Goal: Task Accomplishment & Management: Complete application form

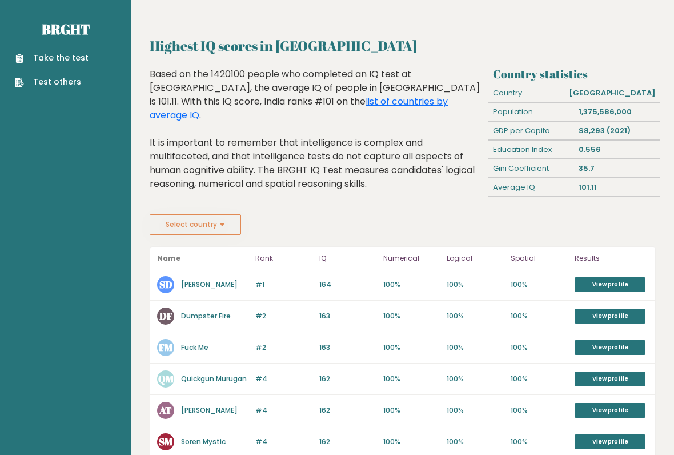
click at [176, 224] on button "Select country" at bounding box center [195, 224] width 91 height 21
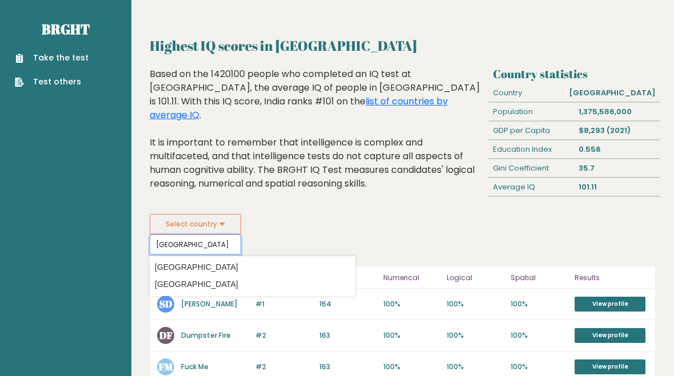
type input "[GEOGRAPHIC_DATA]"
click at [49, 55] on link "Take the test" at bounding box center [52, 58] width 74 height 12
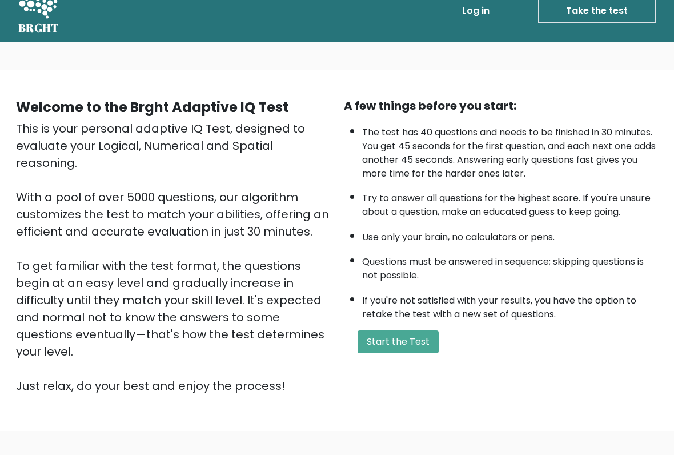
scroll to position [22, 0]
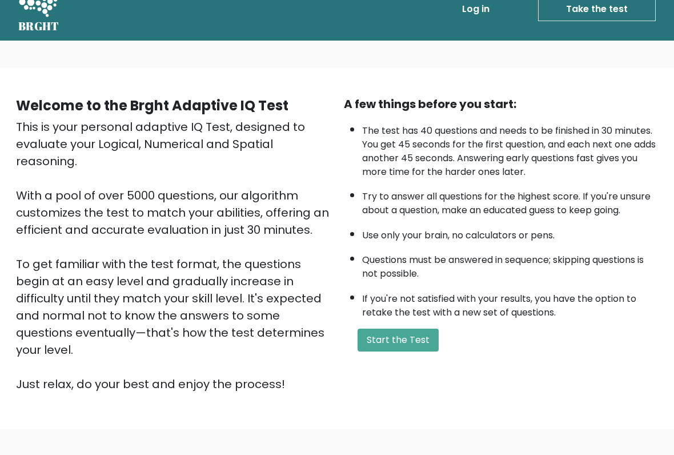
click at [415, 351] on button "Start the Test" at bounding box center [397, 339] width 81 height 23
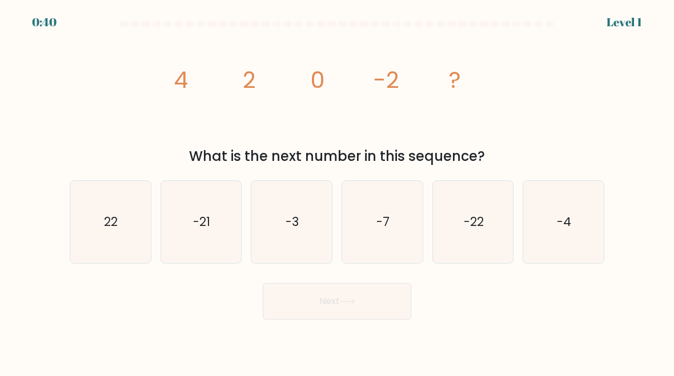
click at [565, 216] on text "-4" at bounding box center [564, 222] width 14 height 17
click at [337, 191] on input "f. -4" at bounding box center [337, 189] width 1 height 3
radio input "true"
click at [393, 299] on button "Next" at bounding box center [337, 301] width 148 height 37
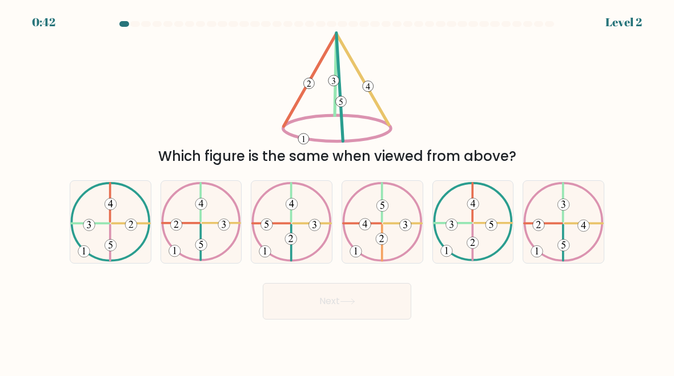
click at [585, 207] on icon at bounding box center [563, 221] width 81 height 79
click at [337, 191] on input "f." at bounding box center [337, 189] width 1 height 3
radio input "true"
click at [388, 299] on button "Next" at bounding box center [337, 301] width 148 height 37
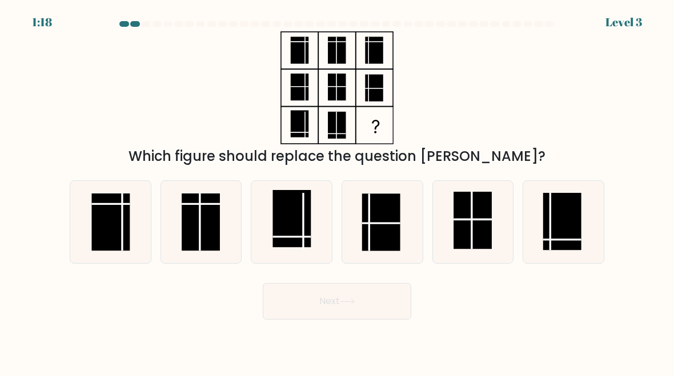
click at [557, 242] on rect at bounding box center [562, 222] width 38 height 58
click at [337, 191] on input "f." at bounding box center [337, 189] width 1 height 3
radio input "true"
click at [401, 299] on button "Next" at bounding box center [337, 301] width 148 height 37
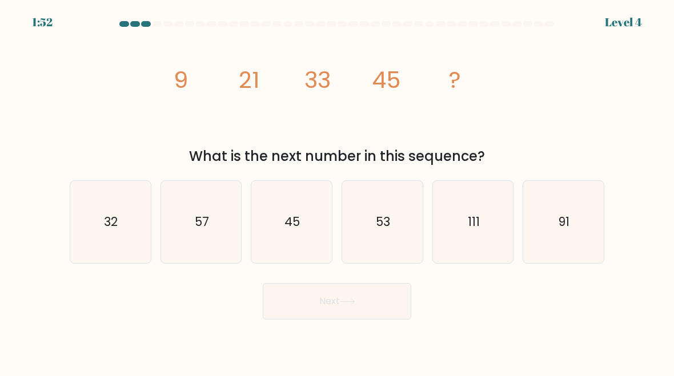
click at [191, 207] on icon "57" at bounding box center [201, 222] width 81 height 81
click at [337, 191] on input "b. 57" at bounding box center [337, 189] width 1 height 3
radio input "true"
click at [389, 291] on button "Next" at bounding box center [337, 301] width 148 height 37
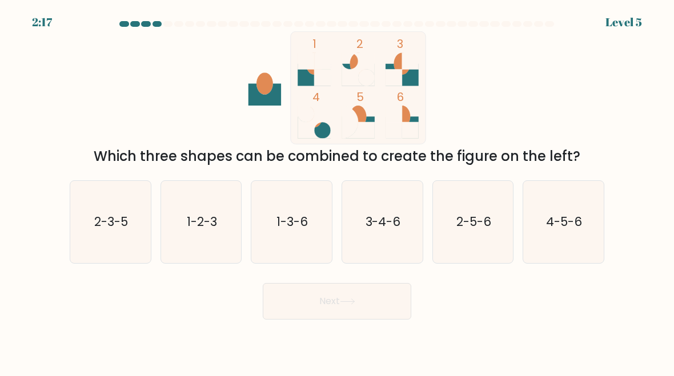
click at [268, 196] on icon "1-3-6" at bounding box center [291, 222] width 81 height 81
click at [337, 191] on input "c. 1-3-6" at bounding box center [337, 189] width 1 height 3
radio input "true"
click at [291, 286] on button "Next" at bounding box center [337, 301] width 148 height 37
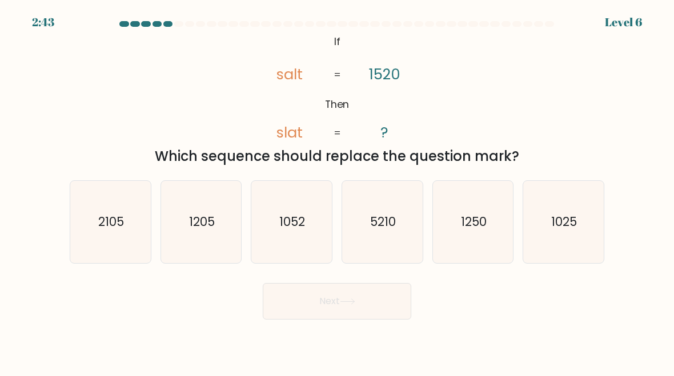
click at [482, 215] on text "1250" at bounding box center [474, 222] width 26 height 17
click at [337, 191] on input "e. 1250" at bounding box center [337, 189] width 1 height 3
radio input "true"
click at [388, 307] on button "Next" at bounding box center [337, 301] width 148 height 37
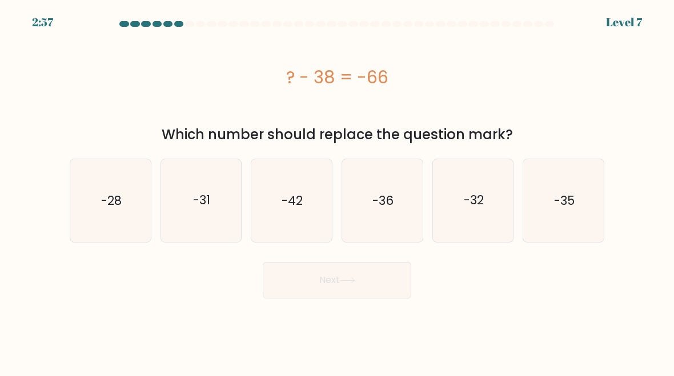
click at [99, 192] on icon "-28" at bounding box center [110, 200] width 81 height 81
click at [337, 191] on input "a. -28" at bounding box center [337, 189] width 1 height 3
radio input "true"
click at [374, 288] on button "Next" at bounding box center [337, 280] width 148 height 37
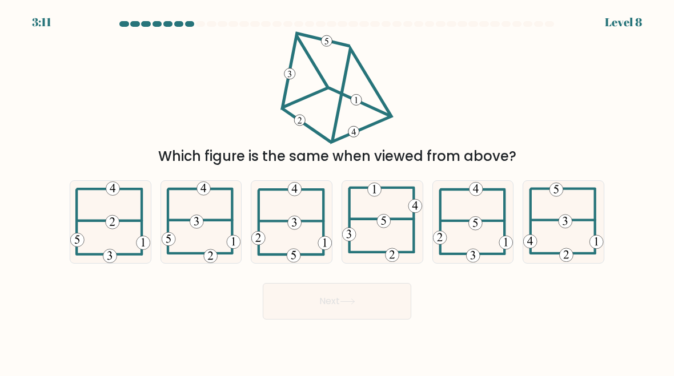
click at [399, 207] on icon at bounding box center [382, 222] width 81 height 81
click at [337, 191] on input "d." at bounding box center [337, 189] width 1 height 3
radio input "true"
click at [397, 300] on button "Next" at bounding box center [337, 301] width 148 height 37
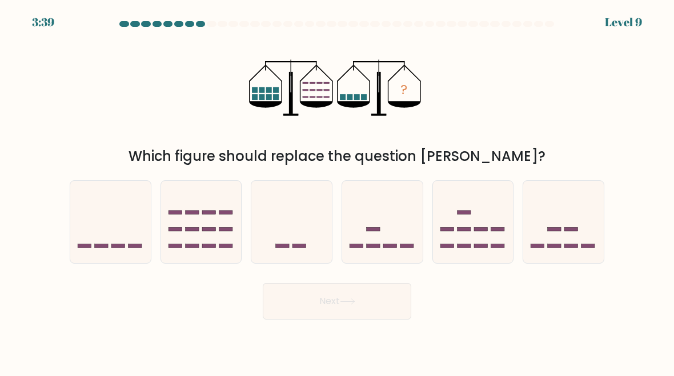
click at [570, 202] on icon at bounding box center [563, 222] width 81 height 67
click at [337, 191] on input "f." at bounding box center [337, 189] width 1 height 3
radio input "true"
click at [395, 303] on button "Next" at bounding box center [337, 301] width 148 height 37
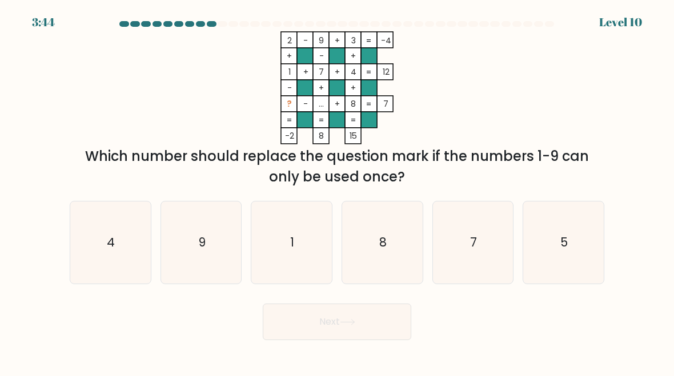
click at [562, 233] on icon "5" at bounding box center [563, 243] width 81 height 81
click at [337, 191] on input "f. 5" at bounding box center [337, 189] width 1 height 3
radio input "true"
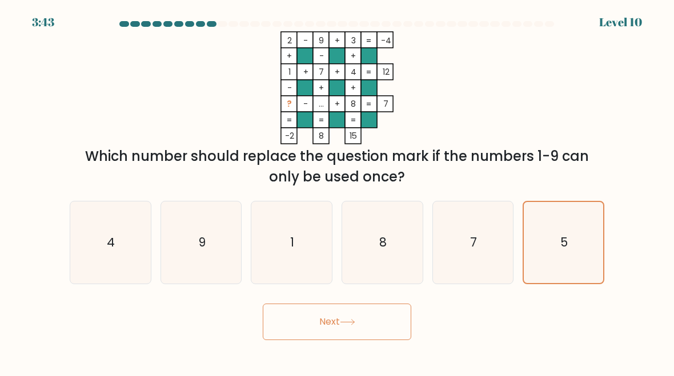
click at [298, 321] on button "Next" at bounding box center [337, 322] width 148 height 37
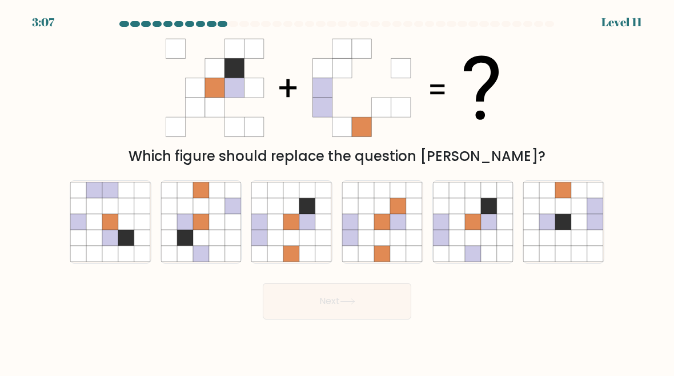
click at [478, 202] on icon at bounding box center [473, 206] width 16 height 16
click at [337, 191] on input "e." at bounding box center [337, 189] width 1 height 3
radio input "true"
click at [395, 309] on button "Next" at bounding box center [337, 301] width 148 height 37
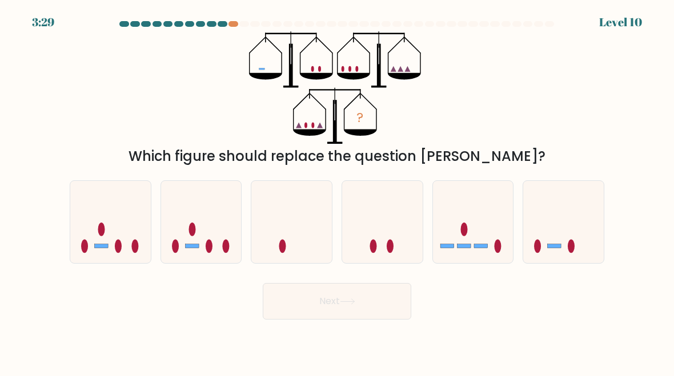
click at [556, 214] on icon at bounding box center [563, 222] width 81 height 67
click at [337, 191] on input "f." at bounding box center [337, 189] width 1 height 3
radio input "true"
click at [385, 301] on button "Next" at bounding box center [337, 301] width 148 height 37
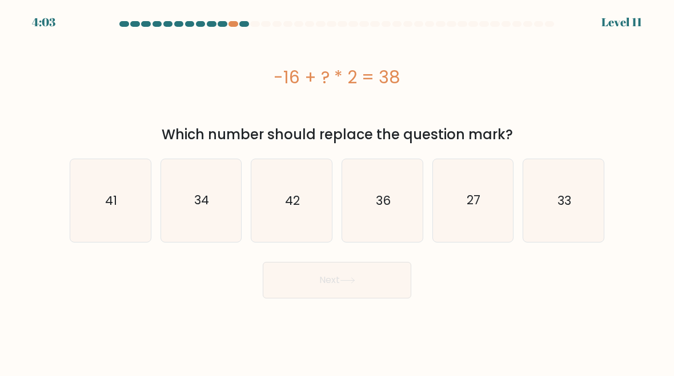
click at [490, 219] on icon "27" at bounding box center [473, 200] width 81 height 81
click at [337, 191] on input "e. 27" at bounding box center [337, 189] width 1 height 3
radio input "true"
click at [388, 283] on button "Next" at bounding box center [337, 280] width 148 height 37
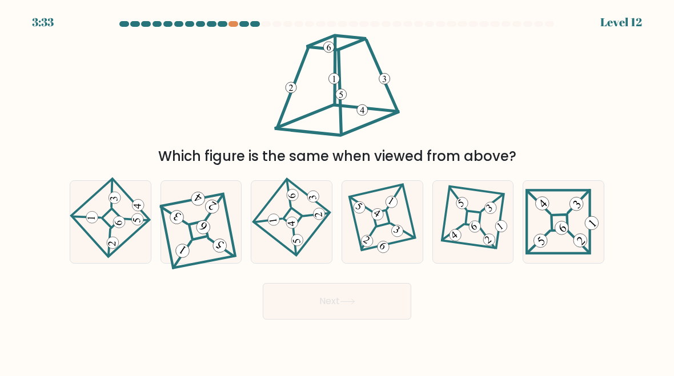
click at [90, 208] on icon at bounding box center [110, 222] width 57 height 66
click at [337, 191] on input "a." at bounding box center [337, 189] width 1 height 3
radio input "true"
click at [371, 288] on button "Next" at bounding box center [337, 301] width 148 height 37
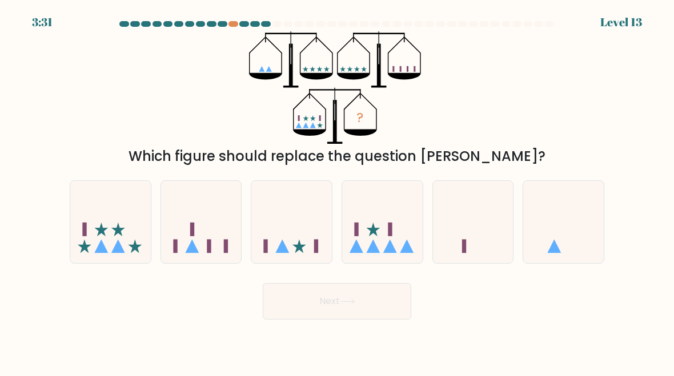
click at [385, 220] on icon at bounding box center [382, 222] width 81 height 67
click at [337, 191] on input "d." at bounding box center [337, 189] width 1 height 3
radio input "true"
click at [356, 298] on button "Next" at bounding box center [337, 301] width 148 height 37
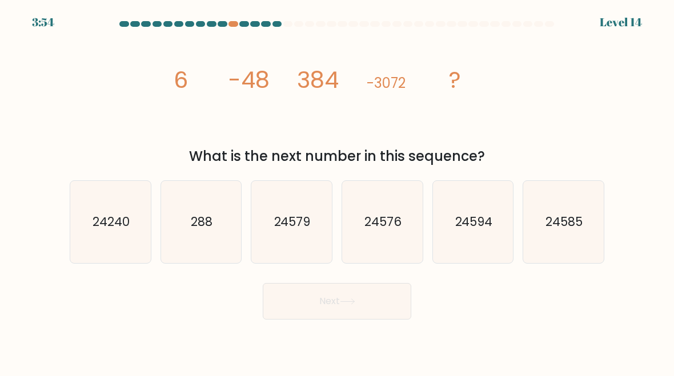
click at [378, 209] on icon "24576" at bounding box center [382, 222] width 81 height 81
click at [337, 191] on input "d. 24576" at bounding box center [337, 189] width 1 height 3
radio input "true"
click at [386, 297] on button "Next" at bounding box center [337, 301] width 148 height 37
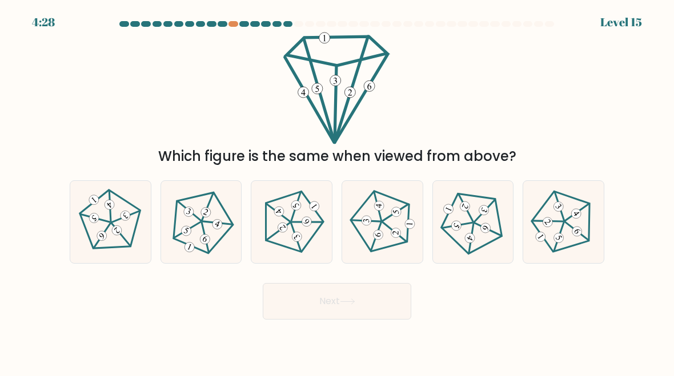
click at [231, 21] on div at bounding box center [233, 24] width 10 height 6
click at [233, 22] on div at bounding box center [233, 24] width 10 height 6
click at [233, 17] on div "4:27 Level 15" at bounding box center [337, 15] width 674 height 31
click at [196, 223] on icon at bounding box center [201, 222] width 66 height 66
click at [337, 191] on input "b." at bounding box center [337, 189] width 1 height 3
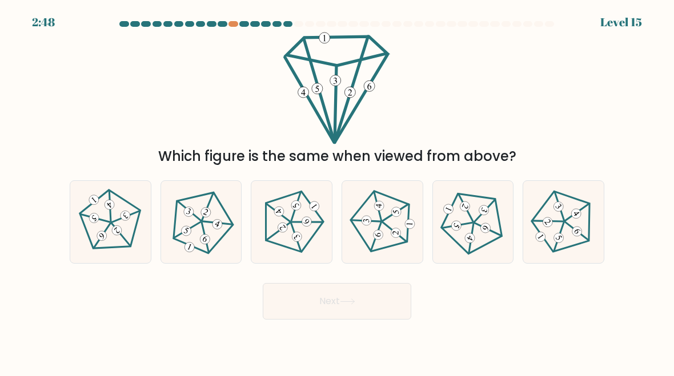
radio input "true"
click at [355, 299] on icon at bounding box center [347, 302] width 15 height 6
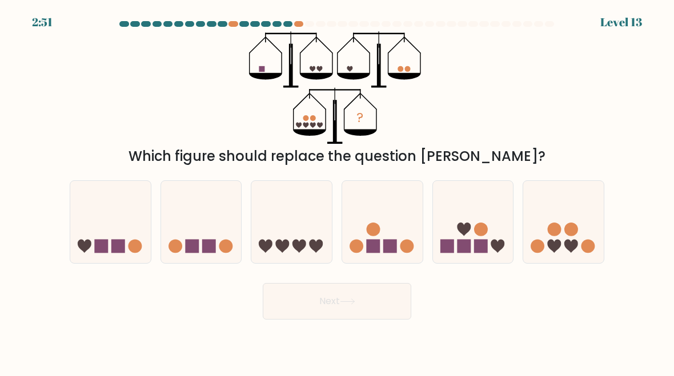
click at [553, 297] on div "Next" at bounding box center [337, 298] width 548 height 42
